Goal: Task Accomplishment & Management: Manage account settings

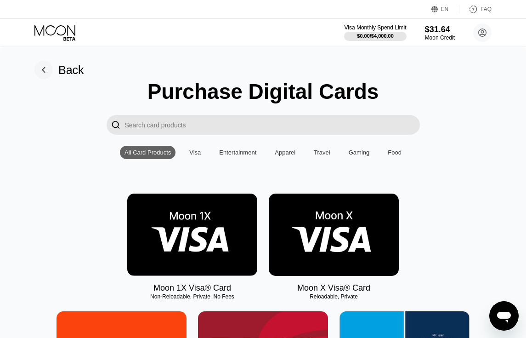
click at [62, 34] on icon at bounding box center [54, 30] width 41 height 11
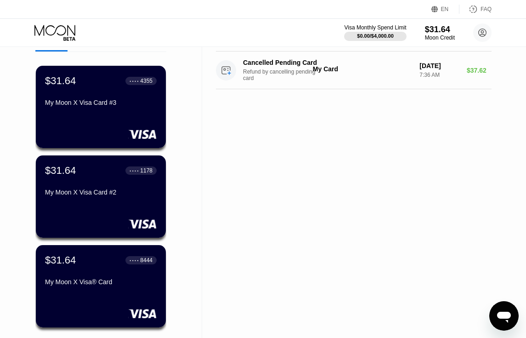
scroll to position [51, 0]
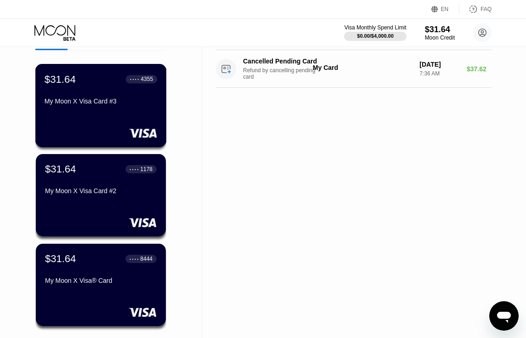
click at [107, 103] on div "My Moon X Visa Card #3" at bounding box center [101, 100] width 113 height 7
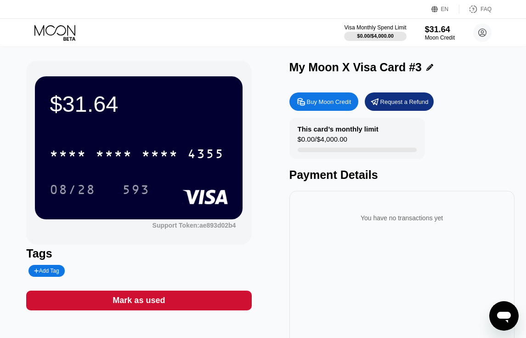
click at [64, 32] on icon at bounding box center [55, 33] width 43 height 16
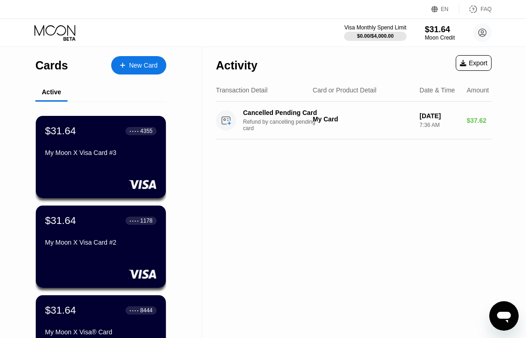
click at [139, 65] on div "New Card" at bounding box center [143, 66] width 28 height 8
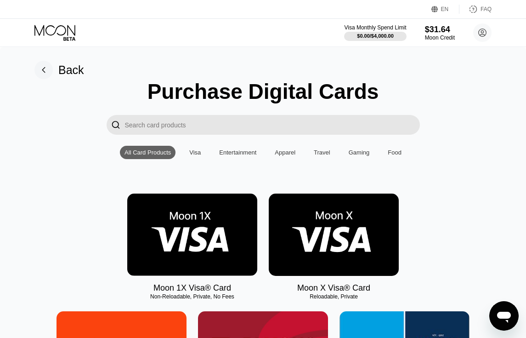
click at [190, 244] on img at bounding box center [192, 234] width 130 height 82
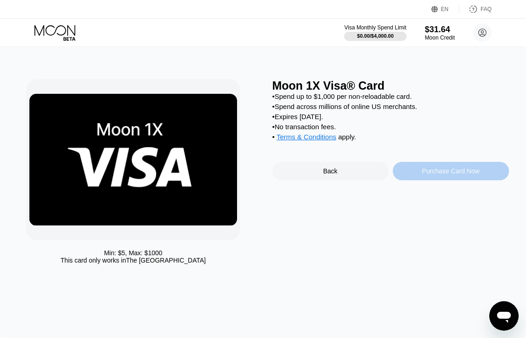
click at [437, 166] on div "Purchase Card Now" at bounding box center [451, 171] width 116 height 18
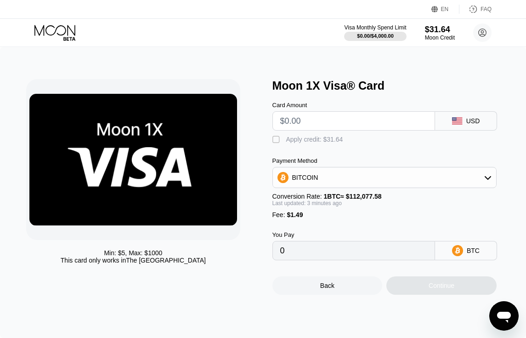
click at [317, 138] on div "Apply credit: $31.64" at bounding box center [314, 139] width 57 height 7
click at [442, 25] on div "$31.64" at bounding box center [439, 29] width 31 height 10
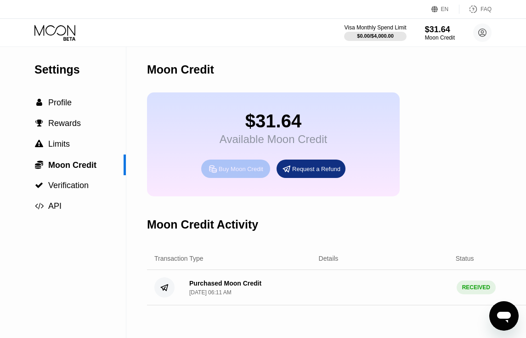
click at [238, 169] on div "Buy Moon Credit" at bounding box center [241, 169] width 45 height 8
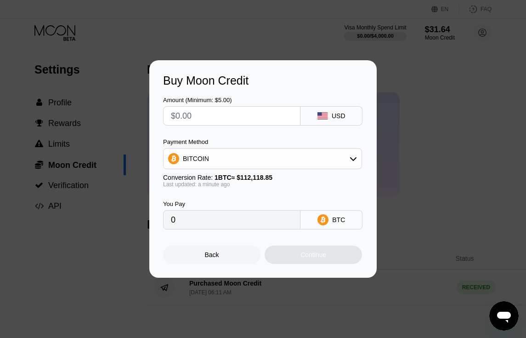
click at [236, 116] on input "text" at bounding box center [232, 116] width 122 height 18
type input "$5"
type input "0.00004460"
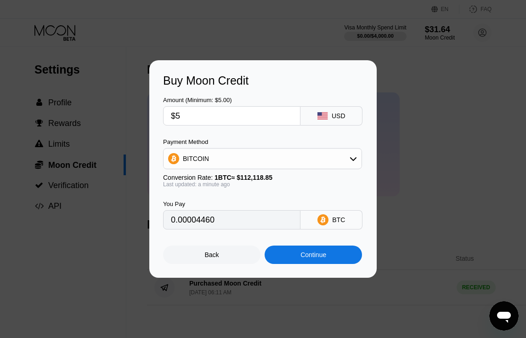
type input "$5"
click at [208, 255] on div "Back" at bounding box center [212, 254] width 14 height 7
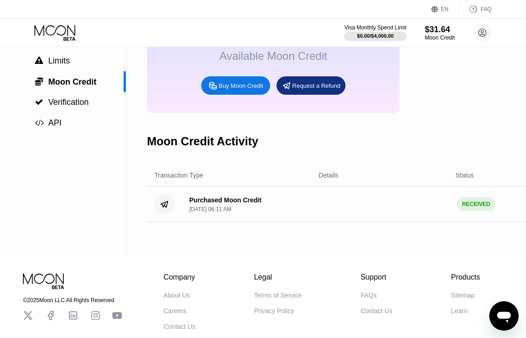
scroll to position [84, 0]
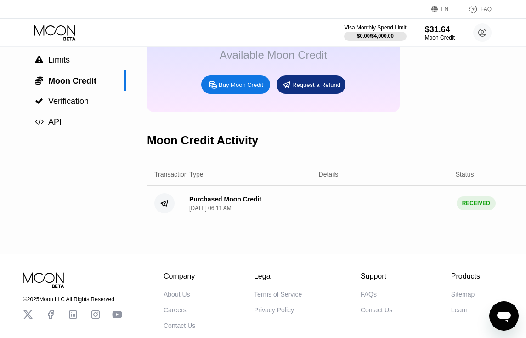
click at [232, 203] on div "Purchased Moon Credit" at bounding box center [225, 198] width 72 height 7
click at [380, 187] on div "Purchased Moon Credit Sep 19, 2025, 06:11 AM RECEIVED $ 38.00" at bounding box center [387, 203] width 480 height 35
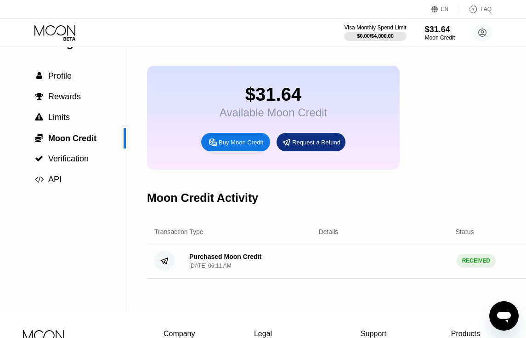
scroll to position [0, 0]
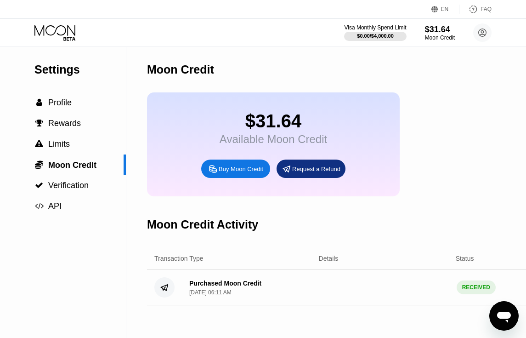
click at [319, 173] on div "Request a Refund" at bounding box center [316, 169] width 48 height 8
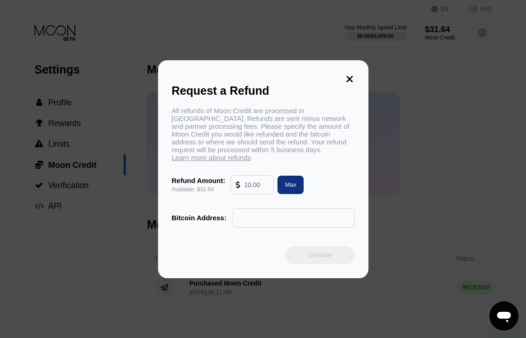
click at [296, 175] on div "Max" at bounding box center [290, 184] width 26 height 18
type input "31.64"
click at [267, 214] on input "text" at bounding box center [293, 218] width 113 height 18
click at [249, 211] on input "text" at bounding box center [293, 218] width 113 height 18
paste input "bc1q0d4uy3ssxdphuj74ede0f76q30gw6j7f7eccmc"
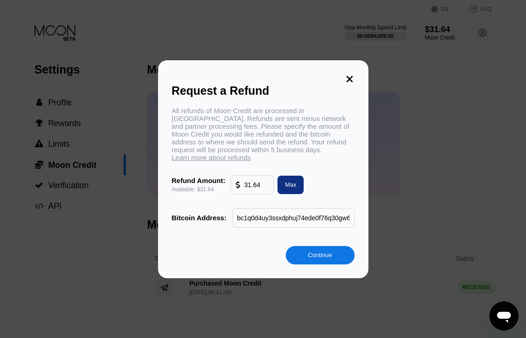
scroll to position [0, 39]
type input "bc1q0d4uy3ssxdphuj74ede0f76q30gw6j7f7eccmc"
click at [319, 254] on div "Continue" at bounding box center [320, 255] width 24 height 8
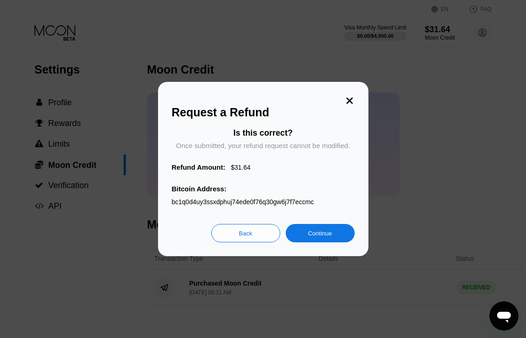
click at [311, 241] on div "Continue" at bounding box center [320, 233] width 69 height 18
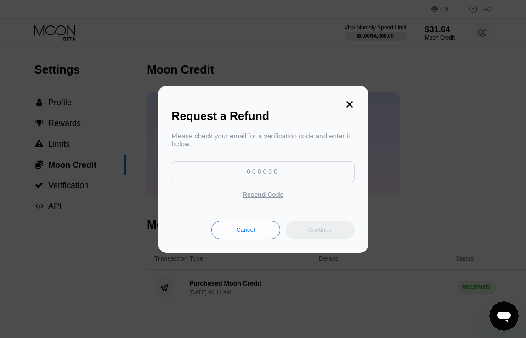
click at [350, 102] on icon at bounding box center [349, 104] width 6 height 6
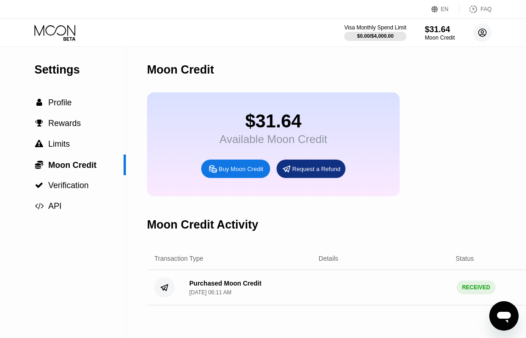
click at [480, 31] on circle at bounding box center [482, 32] width 18 height 18
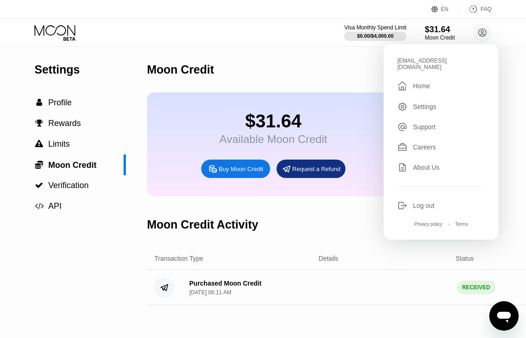
click at [296, 169] on div "Request a Refund" at bounding box center [316, 169] width 48 height 8
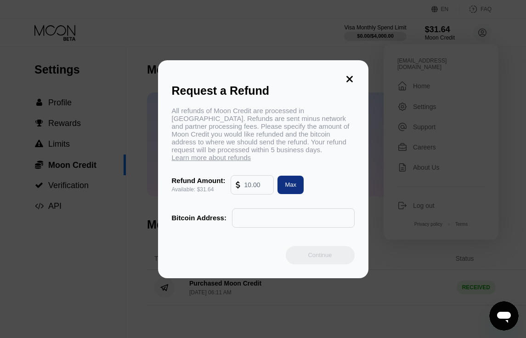
click at [289, 182] on div "Max" at bounding box center [290, 185] width 11 height 8
type input "31.64"
click at [259, 215] on input "text" at bounding box center [293, 218] width 113 height 18
paste input "bc1q0d4uy3ssxdphuj74ede0f76q30gw6j7f7eccmc"
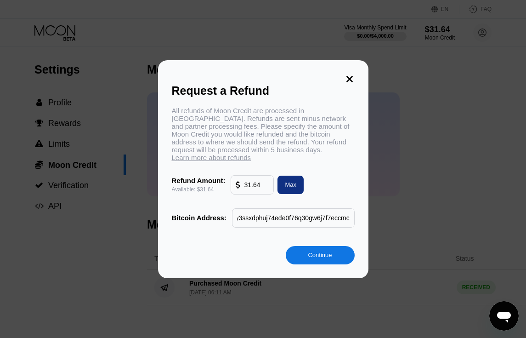
type input "bc1q0d4uy3ssxdphuj74ede0f76q30gw6j7f7eccmc"
click at [313, 256] on div "Continue" at bounding box center [320, 255] width 69 height 18
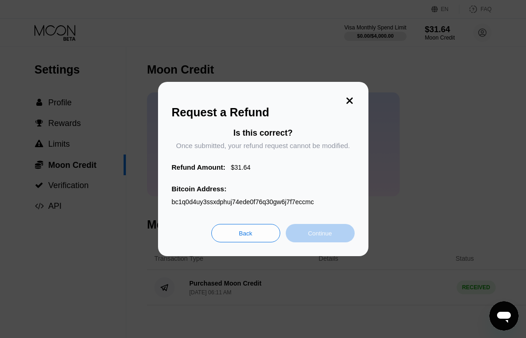
click at [311, 237] on div "Continue" at bounding box center [320, 233] width 24 height 8
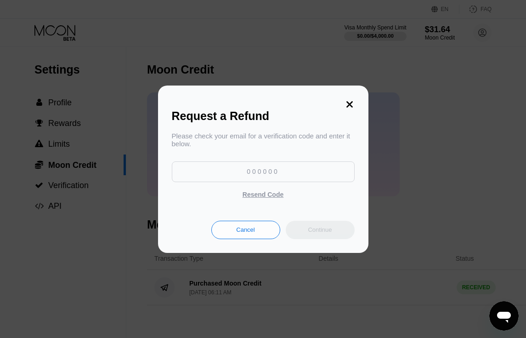
click at [293, 175] on input at bounding box center [263, 171] width 183 height 21
type input "176452"
click at [328, 232] on div "Continue" at bounding box center [320, 230] width 24 height 8
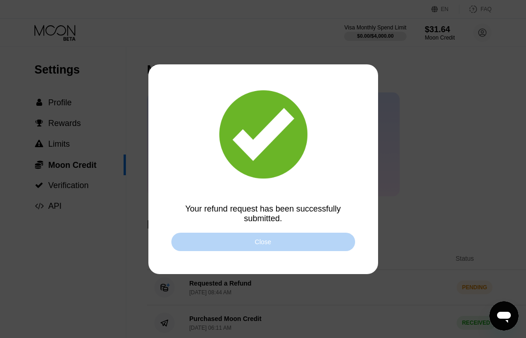
click at [328, 232] on div "Close" at bounding box center [263, 241] width 184 height 18
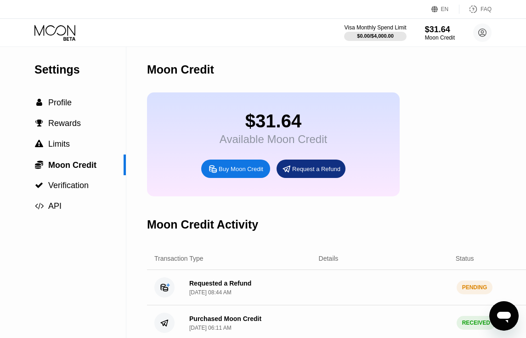
click at [58, 29] on icon at bounding box center [55, 33] width 43 height 16
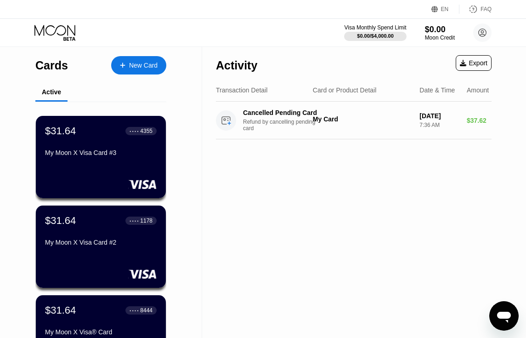
click at [57, 32] on icon at bounding box center [55, 33] width 43 height 16
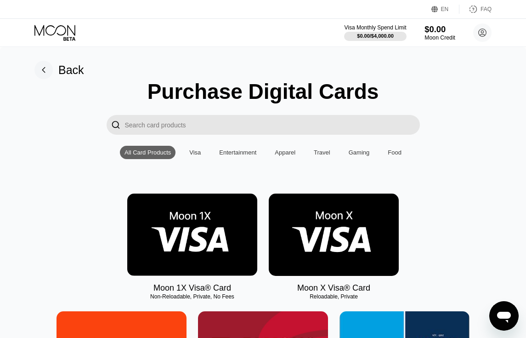
click at [427, 31] on div "$0.00" at bounding box center [439, 29] width 31 height 10
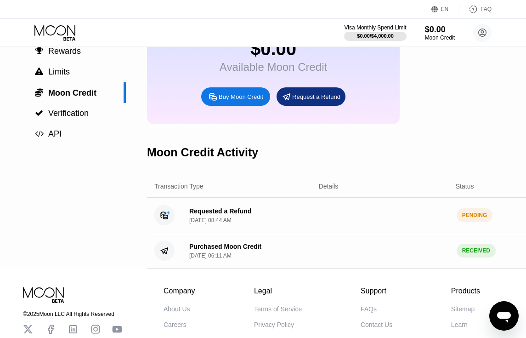
scroll to position [73, 0]
click at [472, 217] on div "PENDING" at bounding box center [475, 215] width 36 height 14
click at [165, 216] on icon at bounding box center [164, 214] width 7 height 7
click at [203, 215] on div "Requested a Refund [DATE] 08:44 AM" at bounding box center [220, 215] width 62 height 16
